Goal: Task Accomplishment & Management: Use online tool/utility

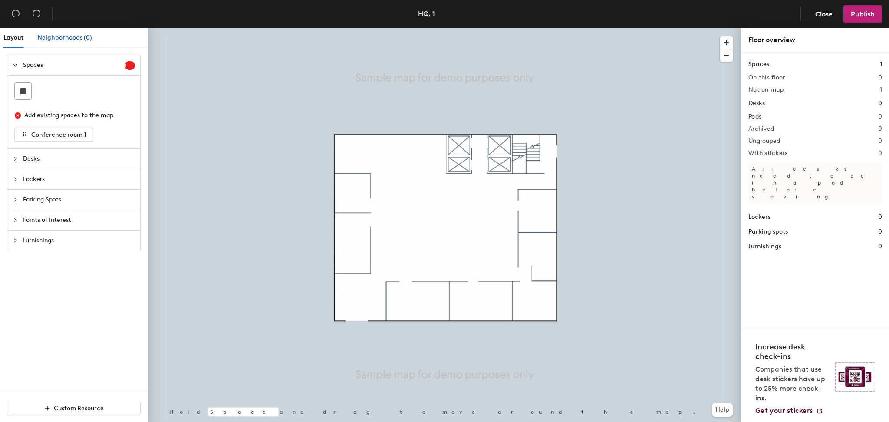
click at [65, 39] on span "Neighborhoods (0)" at bounding box center [64, 37] width 55 height 7
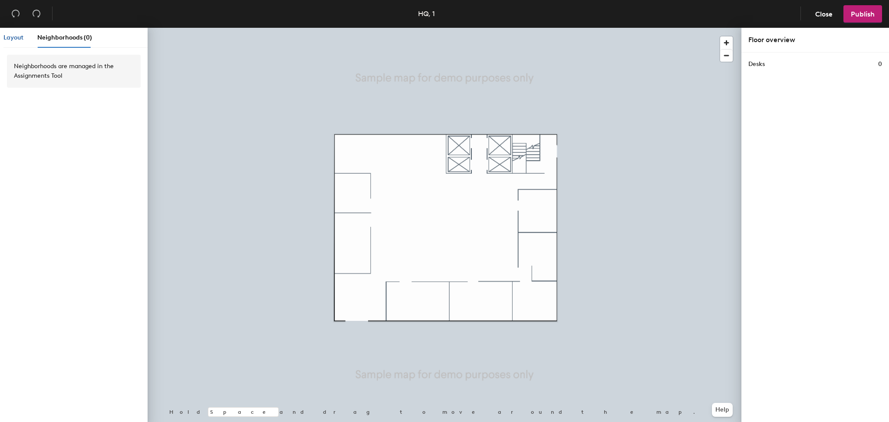
click at [13, 38] on span "Layout" at bounding box center [13, 37] width 20 height 7
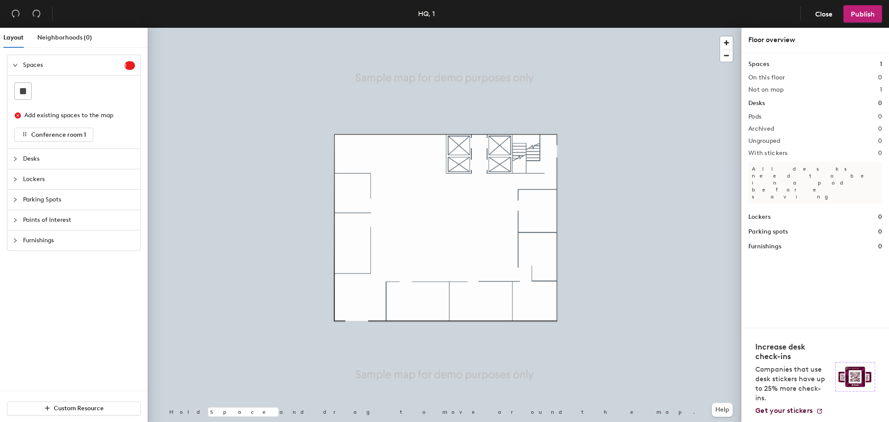
click at [11, 163] on div "Desks" at bounding box center [73, 159] width 133 height 20
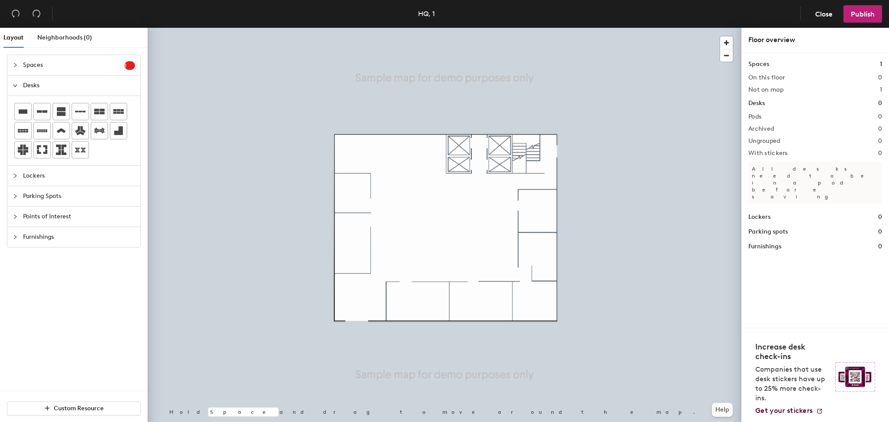
click at [17, 175] on icon "collapsed" at bounding box center [15, 175] width 5 height 5
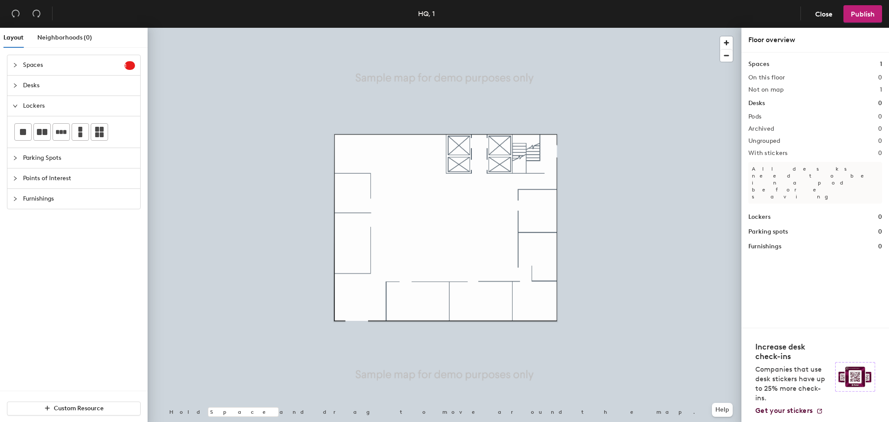
click at [14, 159] on icon "collapsed" at bounding box center [15, 157] width 5 height 5
click at [18, 177] on div at bounding box center [18, 179] width 10 height 10
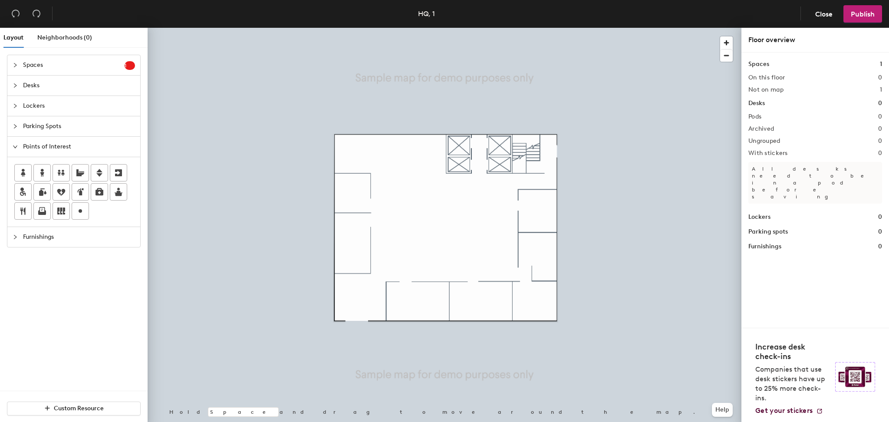
click at [17, 241] on div at bounding box center [18, 237] width 10 height 10
